Goal: Information Seeking & Learning: Learn about a topic

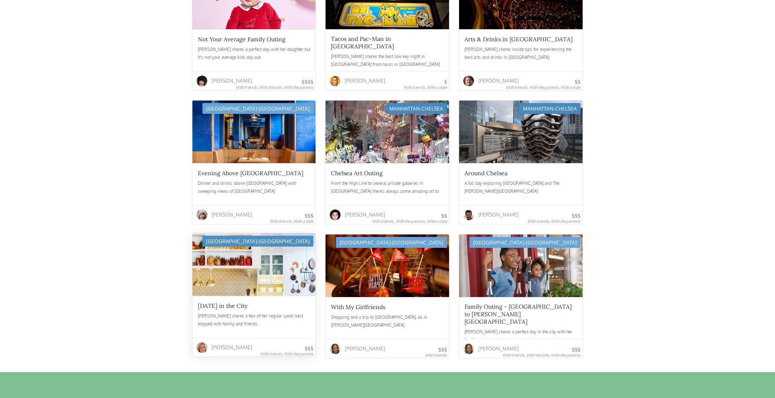
scroll to position [1094, 0]
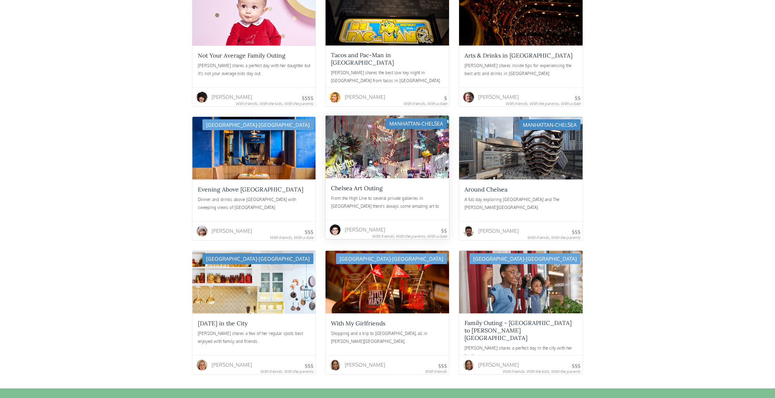
click at [372, 194] on div "From the High Line to several private galleries in Chelsea there's always some …" at bounding box center [387, 202] width 113 height 17
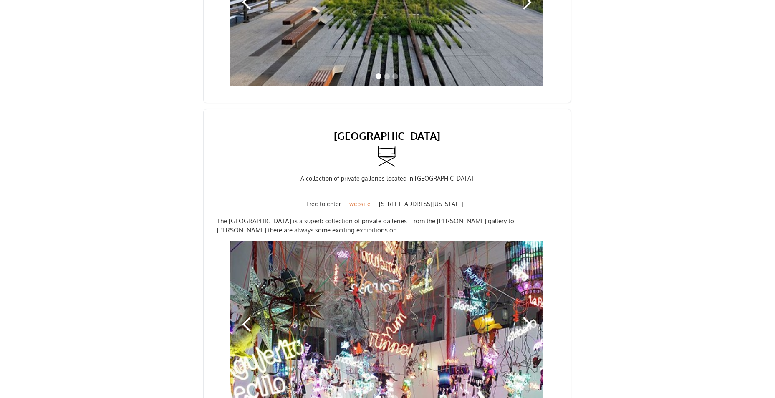
scroll to position [1001, 0]
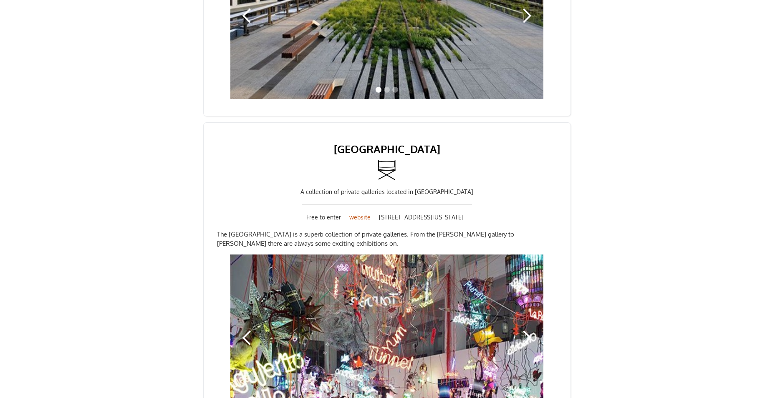
click at [357, 216] on link "website" at bounding box center [360, 217] width 30 height 8
click at [352, 219] on link "website" at bounding box center [360, 217] width 30 height 8
click at [354, 217] on link "website" at bounding box center [360, 217] width 30 height 8
click at [361, 216] on link "website" at bounding box center [360, 217] width 30 height 8
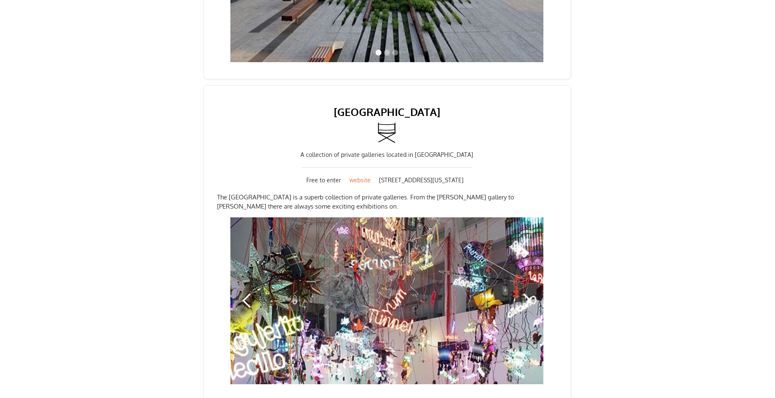
scroll to position [959, 0]
